Goal: Navigation & Orientation: Find specific page/section

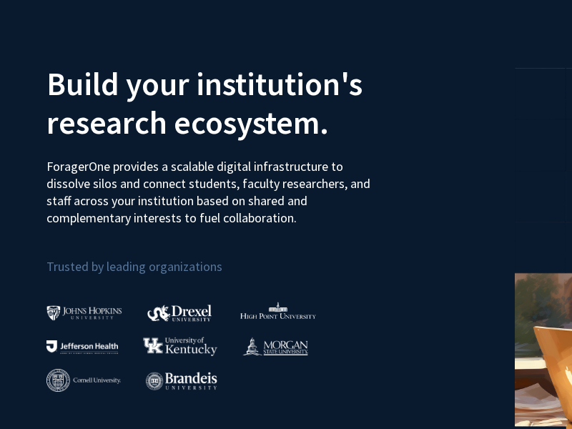
scroll to position [50, 0]
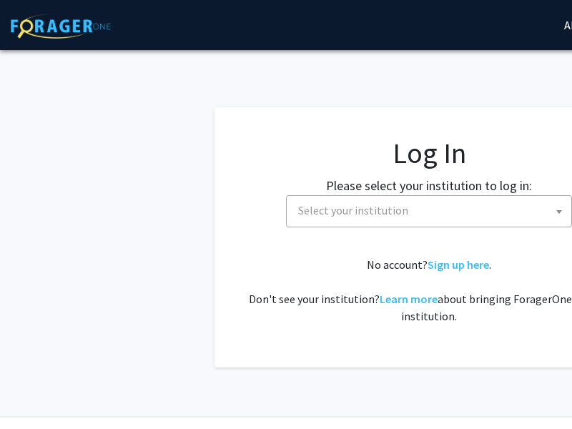
select select
